Goal: Check status

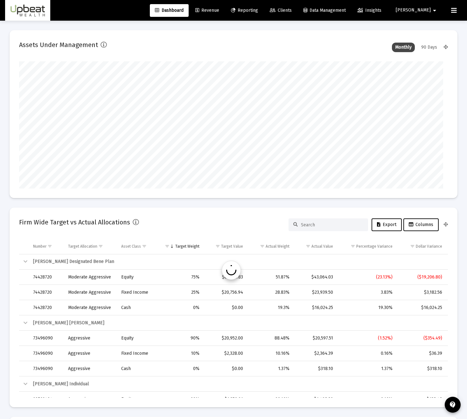
type input "[DATE]"
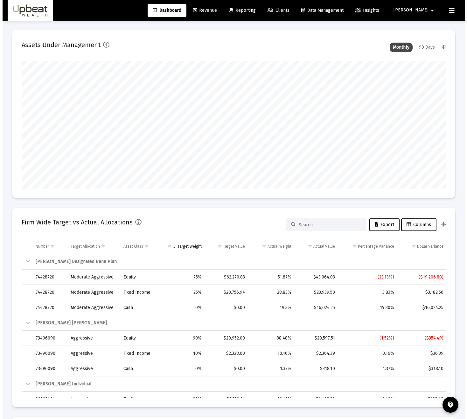
scroll to position [127, 197]
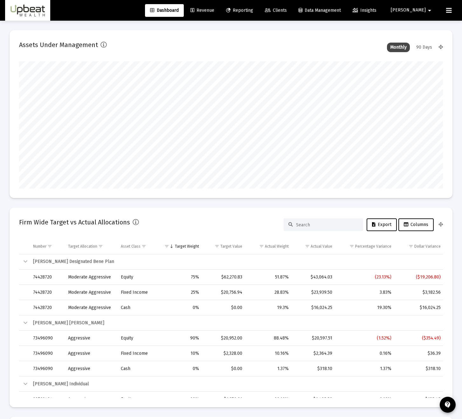
click at [287, 9] on span "Clients" at bounding box center [276, 10] width 22 height 5
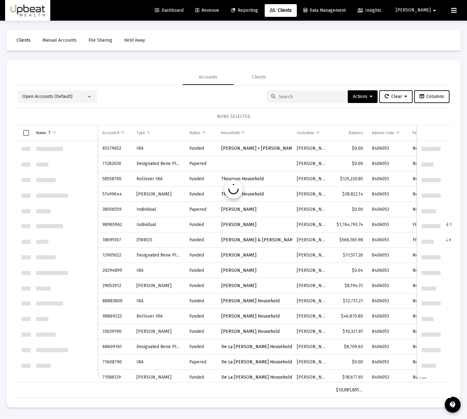
scroll to position [611, 0]
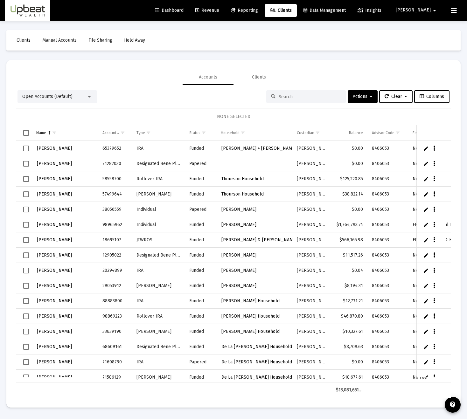
click at [258, 11] on span "Reporting" at bounding box center [244, 10] width 27 height 5
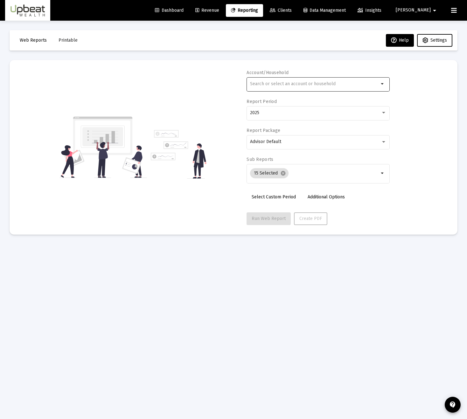
click at [281, 90] on div at bounding box center [314, 84] width 129 height 16
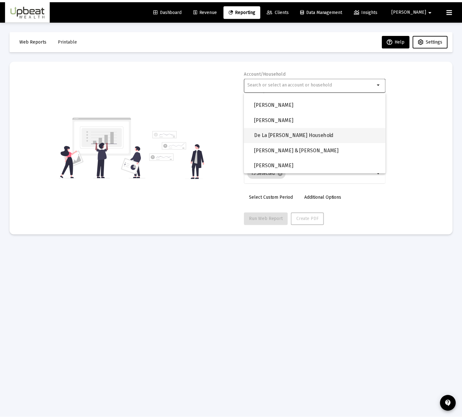
scroll to position [587, 0]
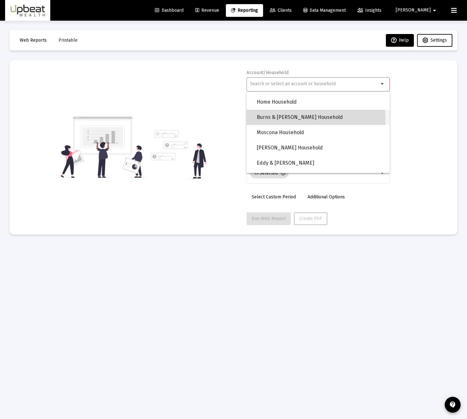
click at [291, 120] on span "Burns & [PERSON_NAME] Household" at bounding box center [321, 117] width 128 height 15
type input "Burns & [PERSON_NAME] Household"
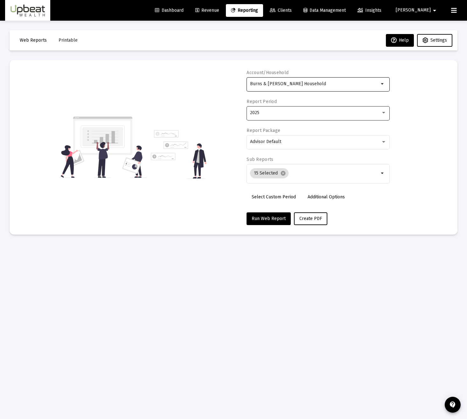
click at [284, 116] on div "2025" at bounding box center [318, 113] width 136 height 16
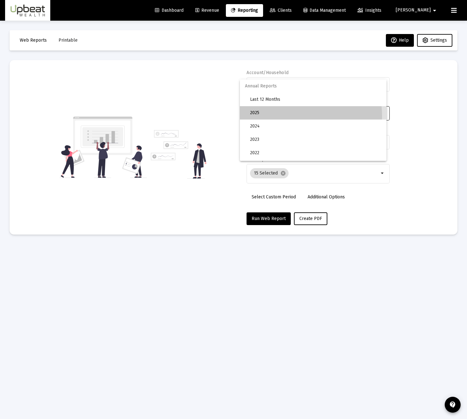
click at [284, 116] on span "2025" at bounding box center [315, 112] width 131 height 13
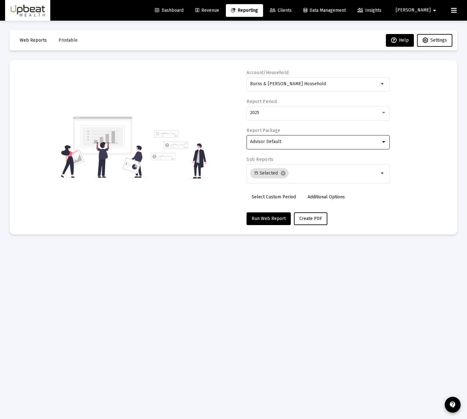
click at [287, 144] on div "Advisor Default" at bounding box center [315, 141] width 131 height 5
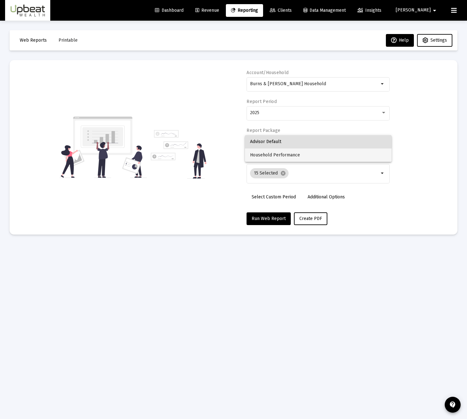
click at [285, 155] on span "Household Performance" at bounding box center [318, 154] width 136 height 13
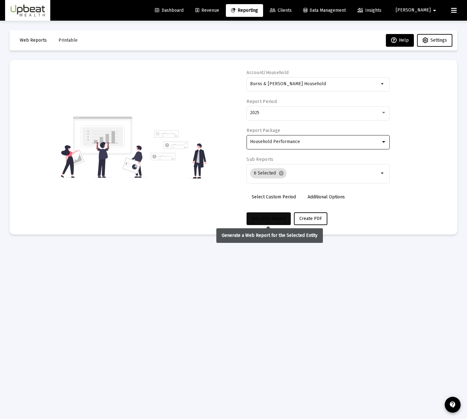
click at [277, 217] on span "Run Web Report" at bounding box center [269, 218] width 34 height 5
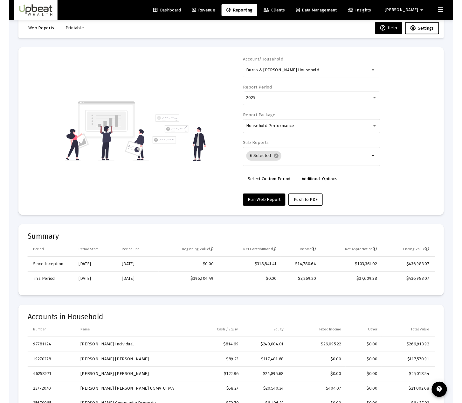
scroll to position [0, 0]
